Goal: Task Accomplishment & Management: Use online tool/utility

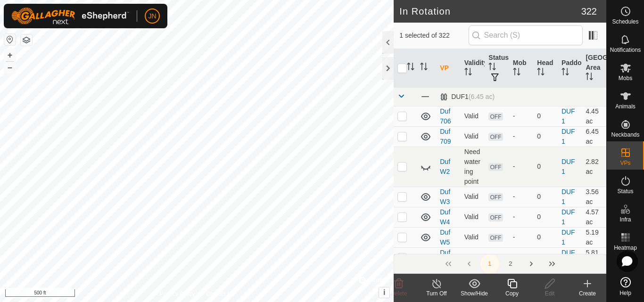
click at [513, 284] on icon at bounding box center [512, 283] width 12 height 11
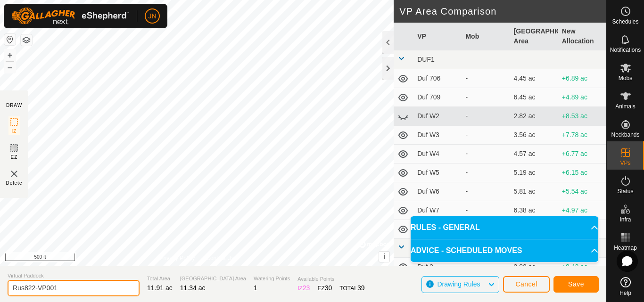
click at [68, 290] on input "Rus822-VP001" at bounding box center [74, 288] width 132 height 17
type input "Rus823"
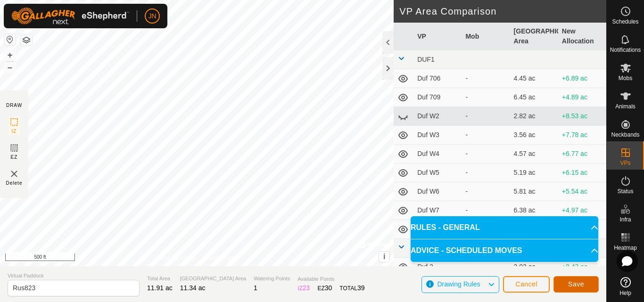
click at [570, 283] on span "Save" at bounding box center [576, 285] width 16 height 8
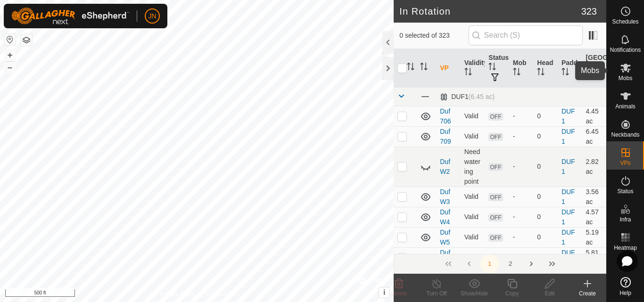
click at [625, 68] on icon at bounding box center [626, 68] width 10 height 9
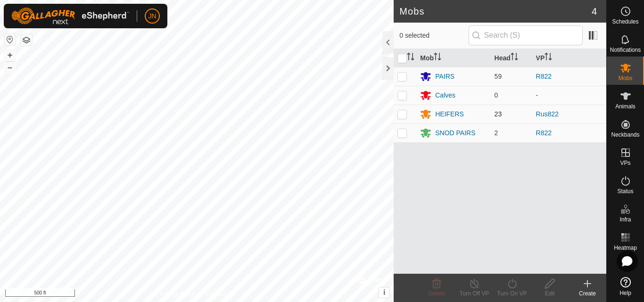
click at [401, 114] on p-checkbox at bounding box center [402, 114] width 9 height 8
checkbox input "true"
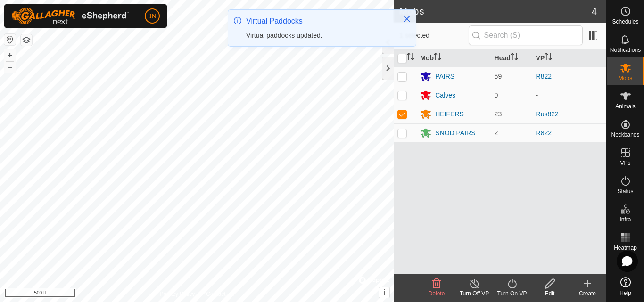
click at [514, 286] on icon at bounding box center [512, 283] width 12 height 11
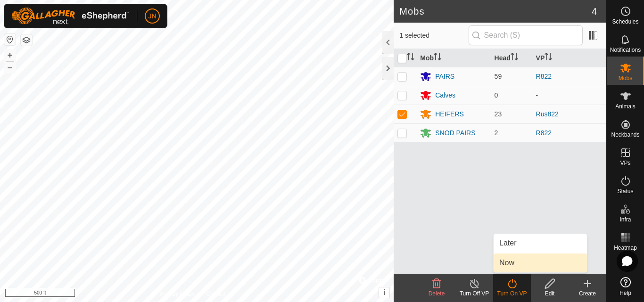
click at [516, 265] on link "Now" at bounding box center [540, 263] width 93 height 19
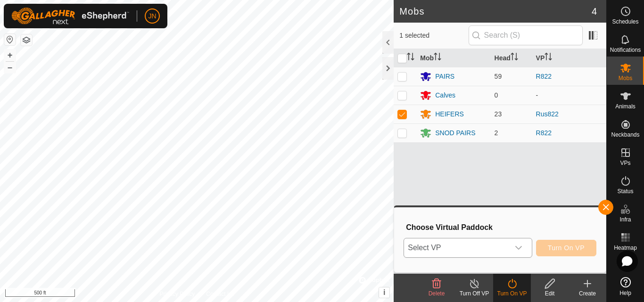
click at [474, 247] on span "Select VP" at bounding box center [456, 248] width 105 height 19
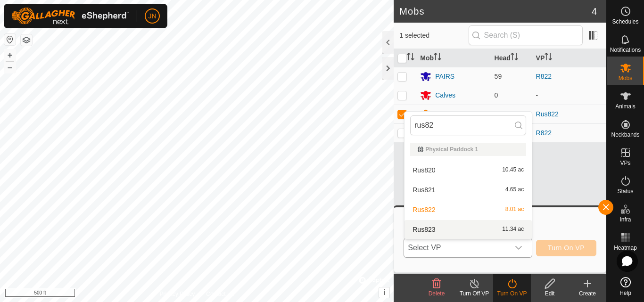
type input "rus82"
click at [478, 229] on li "Rus823 11.34 ac" at bounding box center [468, 229] width 127 height 19
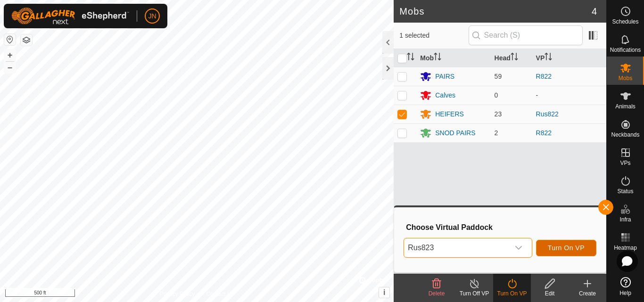
click at [571, 247] on span "Turn On VP" at bounding box center [566, 248] width 37 height 8
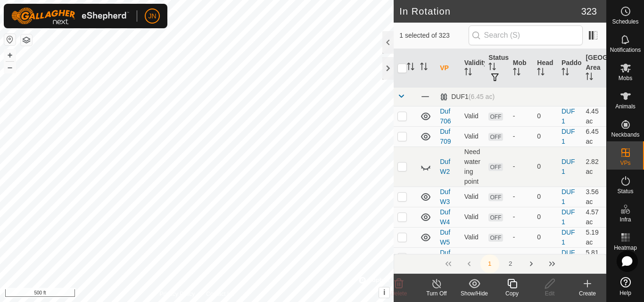
click at [515, 282] on icon at bounding box center [511, 283] width 9 height 9
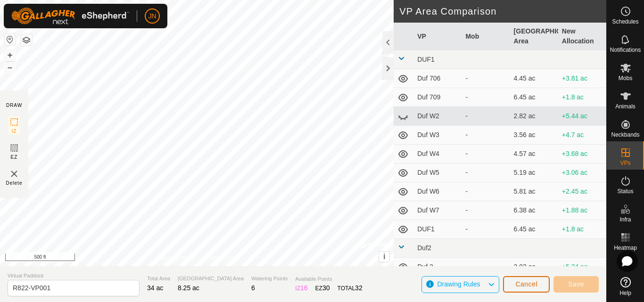
drag, startPoint x: 515, startPoint y: 282, endPoint x: 523, endPoint y: 282, distance: 7.5
click at [523, 282] on span "Cancel" at bounding box center [526, 285] width 22 height 8
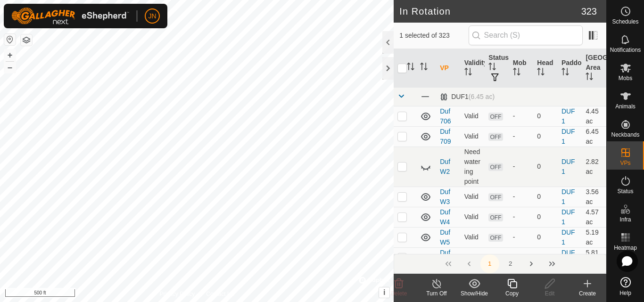
checkbox input "true"
click at [513, 285] on icon at bounding box center [512, 283] width 12 height 11
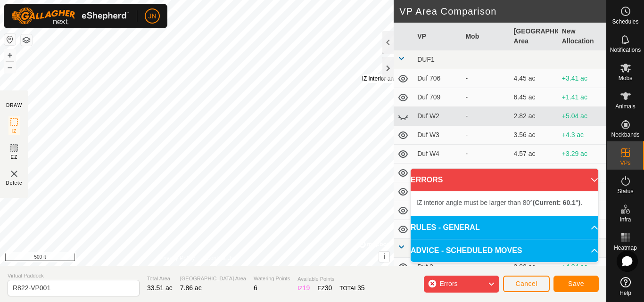
click at [362, 75] on div "IZ interior angle must be larger than 80° (Current: 60.1°) ." at bounding box center [433, 79] width 142 height 8
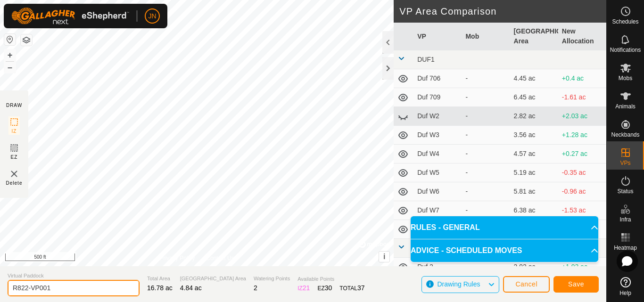
click at [73, 290] on input "R822-VP001" at bounding box center [74, 288] width 132 height 17
type input "R823"
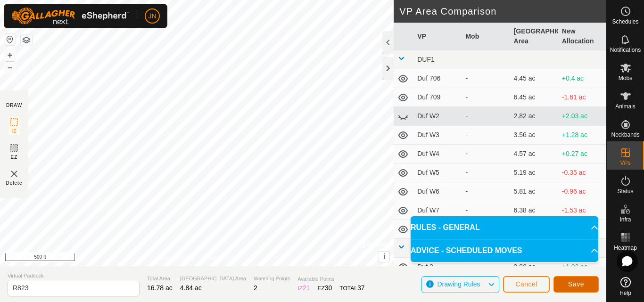
click at [569, 282] on span "Save" at bounding box center [576, 285] width 16 height 8
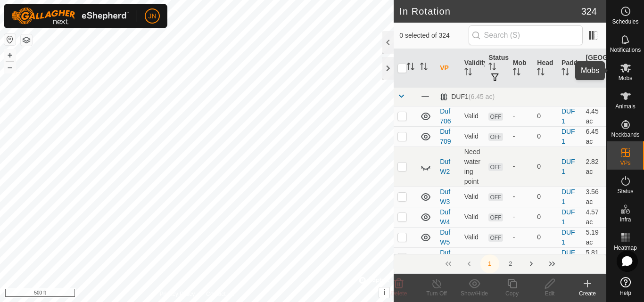
click at [628, 69] on icon at bounding box center [625, 67] width 11 height 11
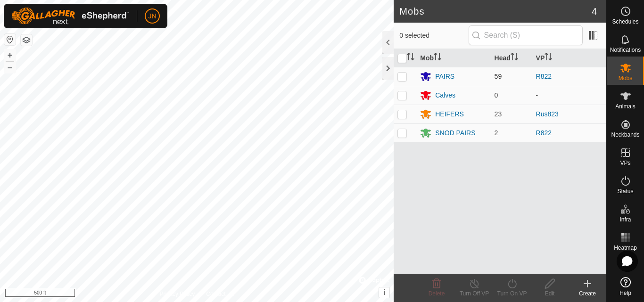
click at [404, 75] on p-checkbox at bounding box center [402, 77] width 9 height 8
checkbox input "true"
click at [401, 135] on p-checkbox at bounding box center [402, 133] width 9 height 8
checkbox input "true"
click at [513, 281] on icon at bounding box center [512, 283] width 8 height 9
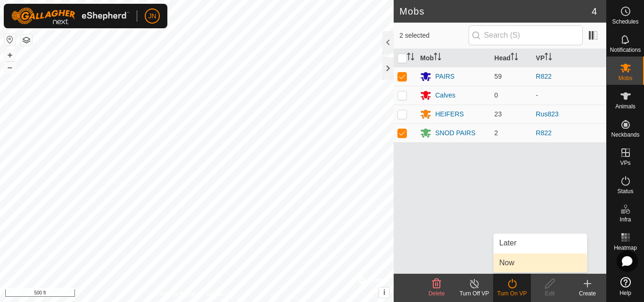
click at [514, 262] on span "Now" at bounding box center [506, 262] width 15 height 11
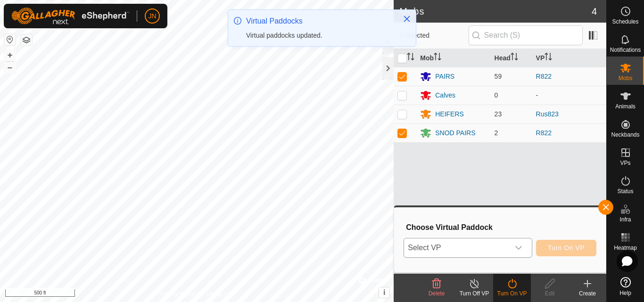
click at [462, 250] on span "Select VP" at bounding box center [456, 248] width 105 height 19
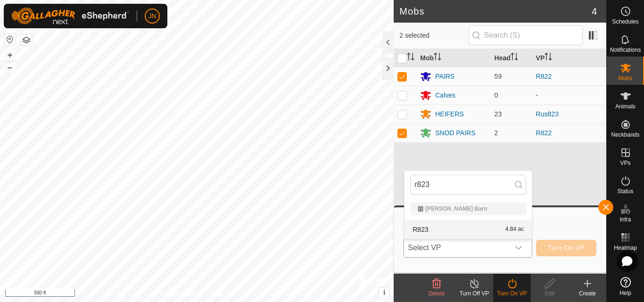
type input "r823"
click at [469, 227] on li "R823 4.84 ac" at bounding box center [468, 229] width 127 height 19
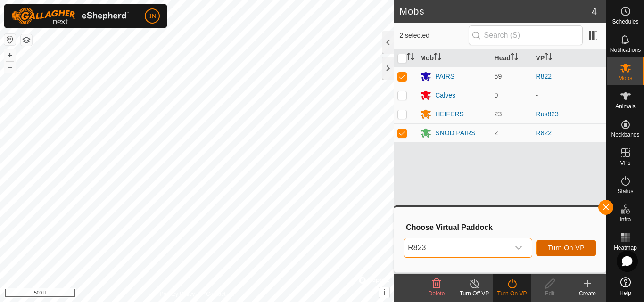
click at [564, 247] on span "Turn On VP" at bounding box center [566, 248] width 37 height 8
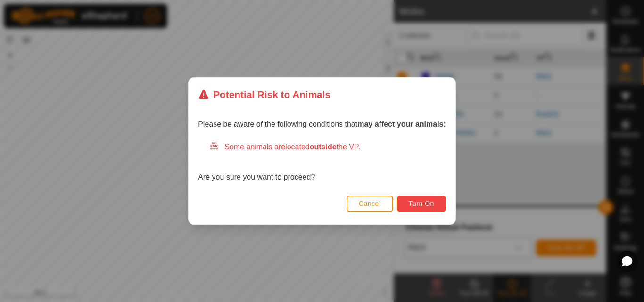
click at [430, 205] on span "Turn On" at bounding box center [421, 204] width 25 height 8
